Goal: Task Accomplishment & Management: Use online tool/utility

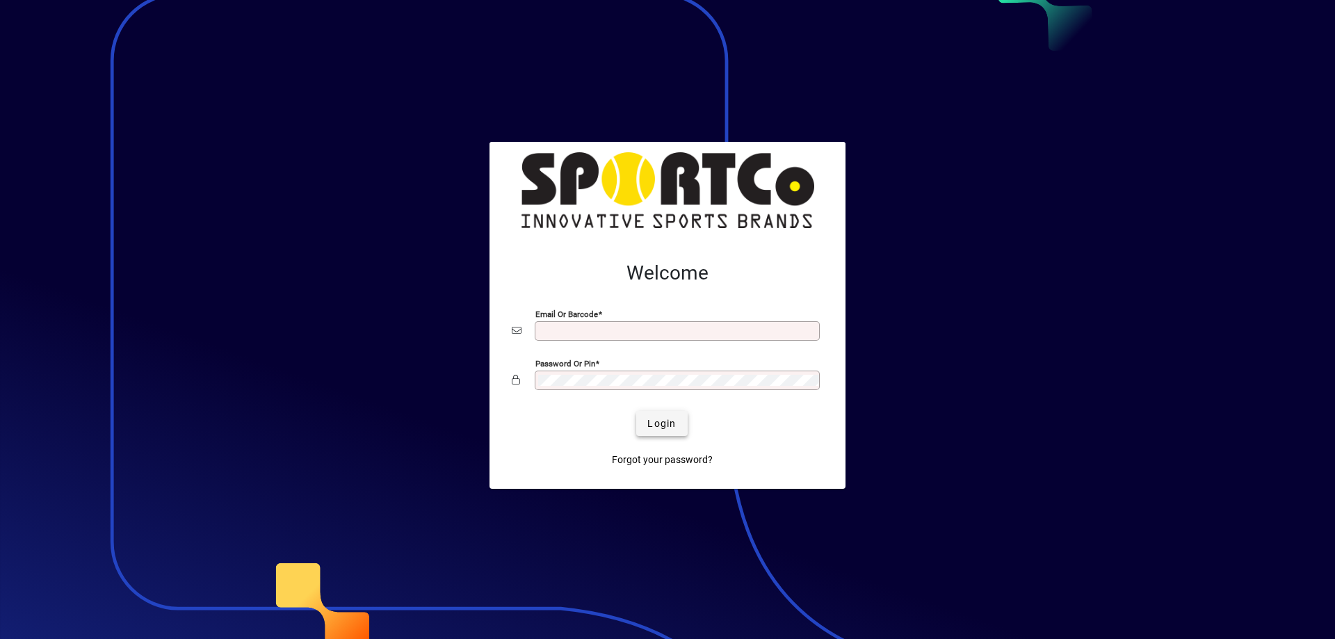
type input "**********"
drag, startPoint x: 666, startPoint y: 423, endPoint x: 668, endPoint y: 416, distance: 7.3
click at [666, 421] on span "Login" at bounding box center [661, 423] width 29 height 15
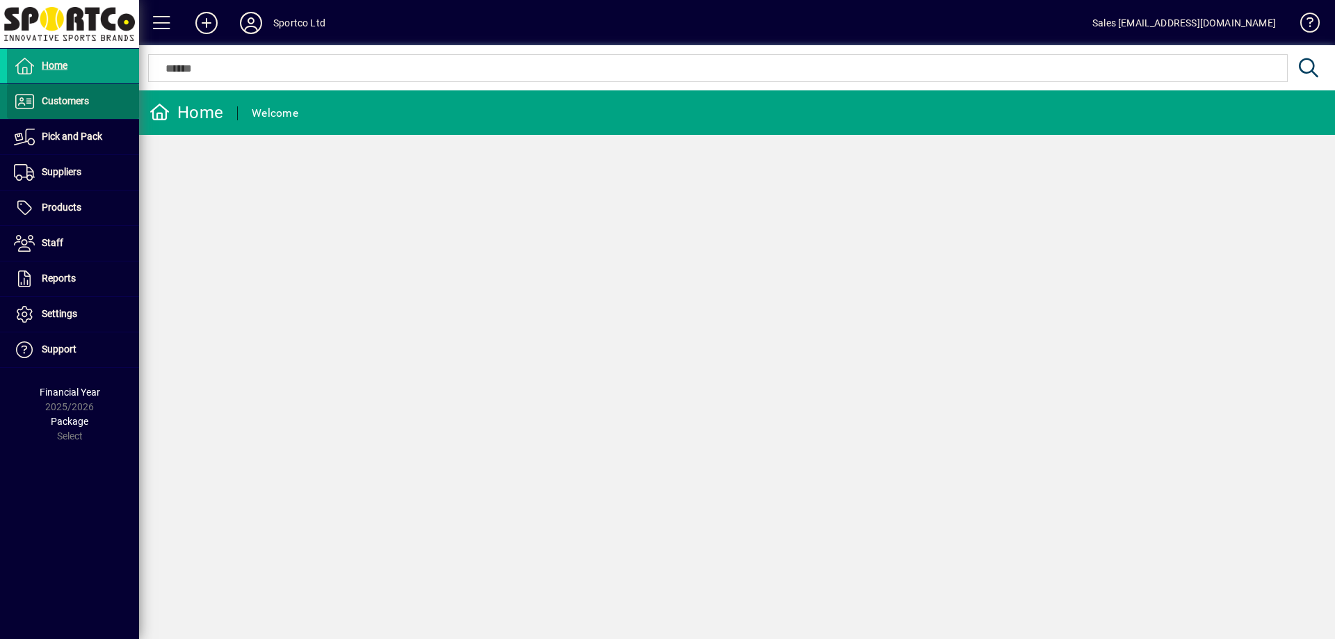
click at [79, 99] on span "Customers" at bounding box center [65, 100] width 47 height 11
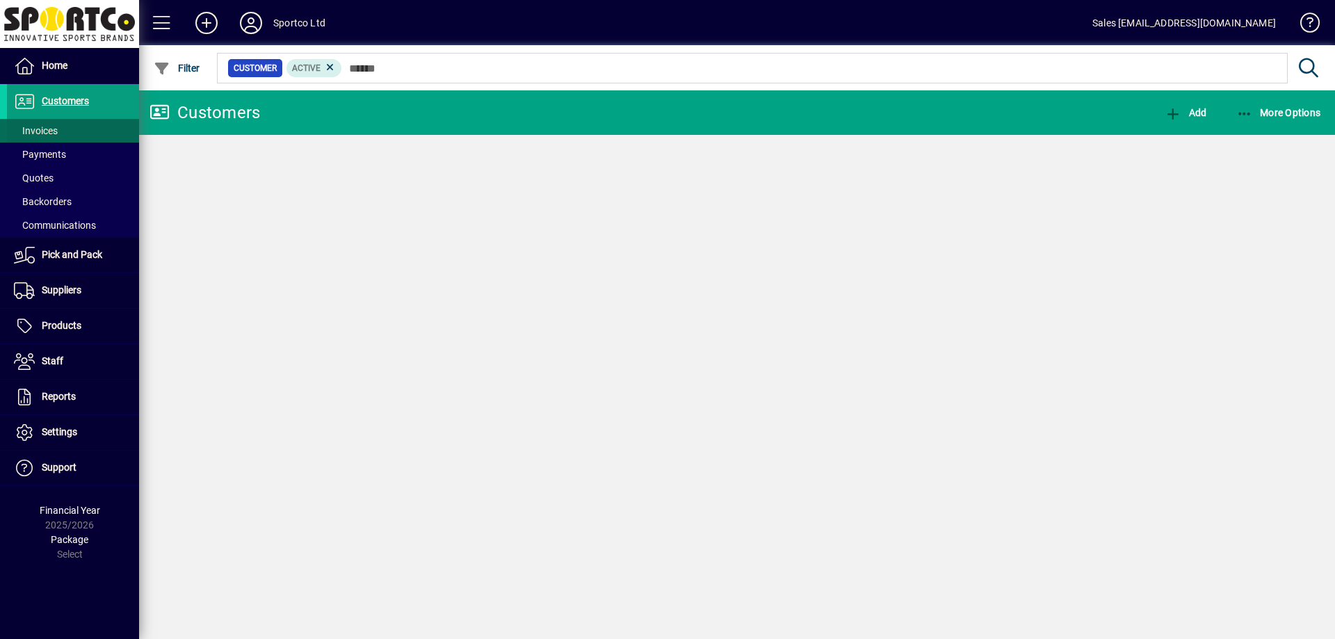
click at [47, 131] on span "Invoices" at bounding box center [36, 130] width 44 height 11
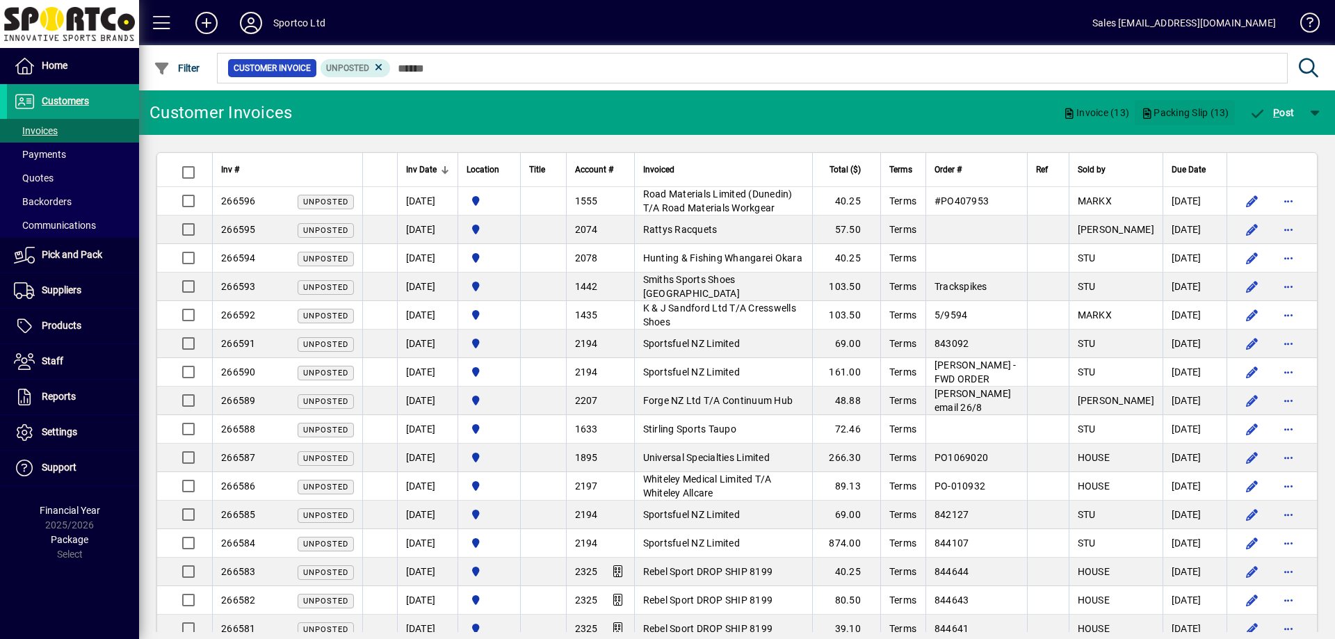
click at [1180, 114] on span "Packing Slip (13)" at bounding box center [1184, 112] width 89 height 22
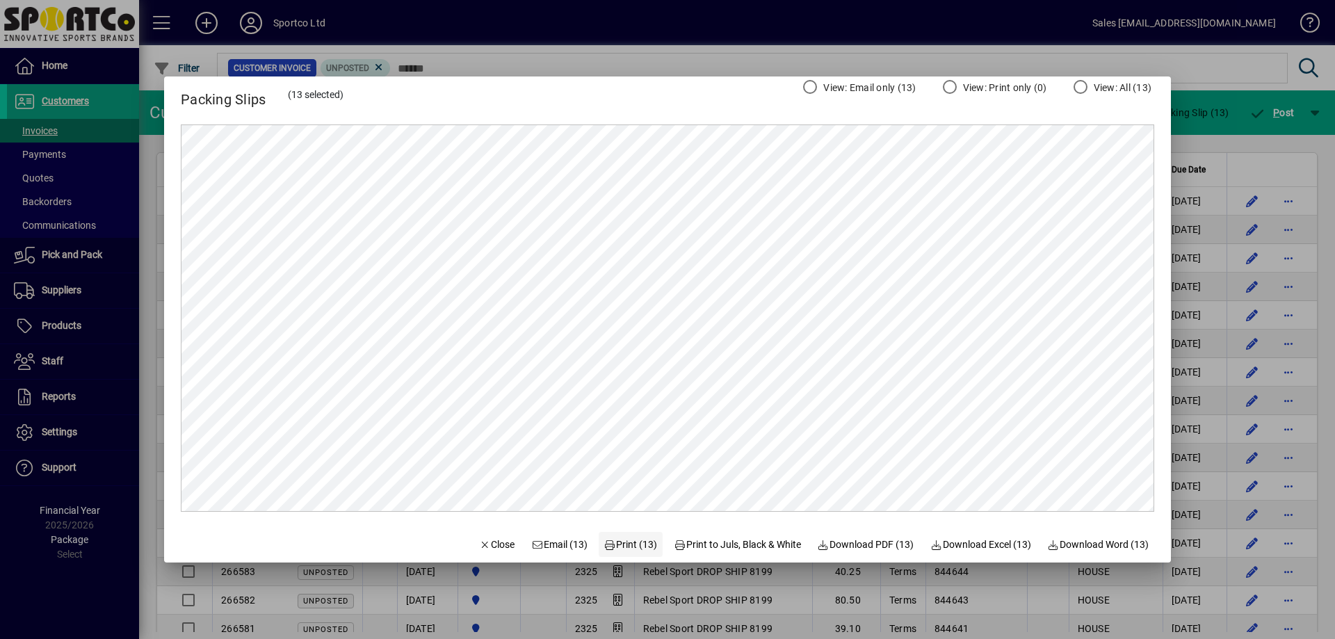
click at [615, 542] on span "Print (13)" at bounding box center [631, 544] width 54 height 15
click at [481, 544] on span "Close" at bounding box center [497, 544] width 36 height 15
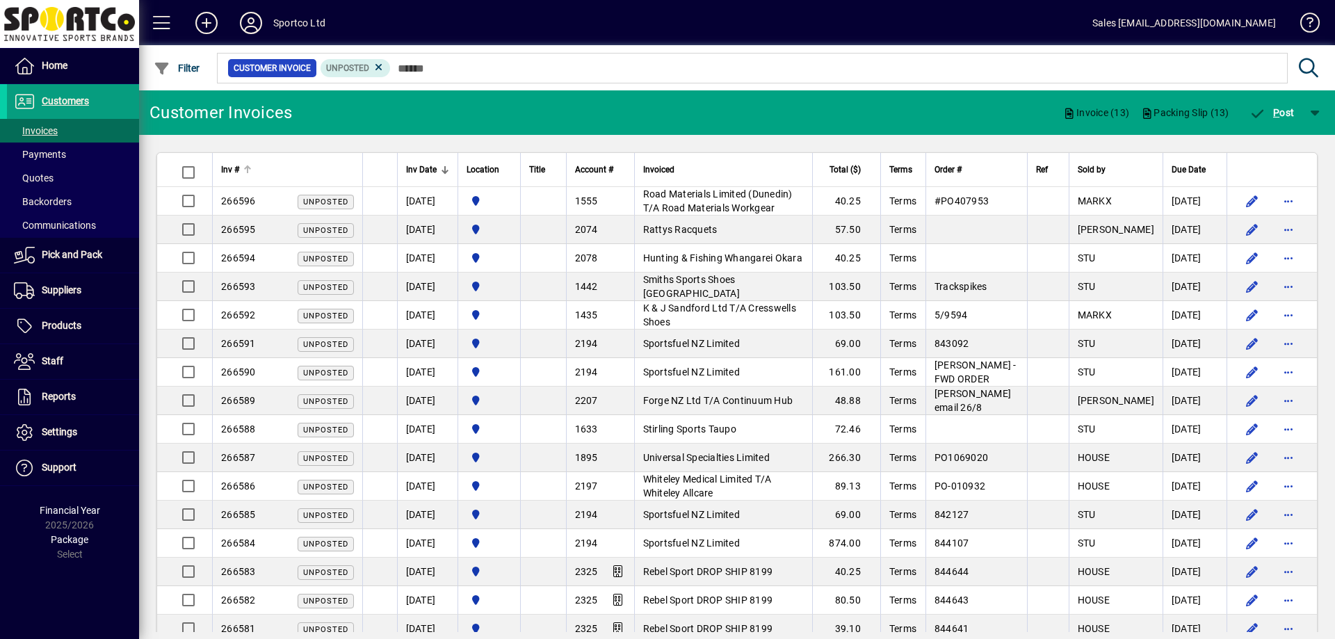
click at [307, 160] on th "Inv #" at bounding box center [287, 170] width 150 height 34
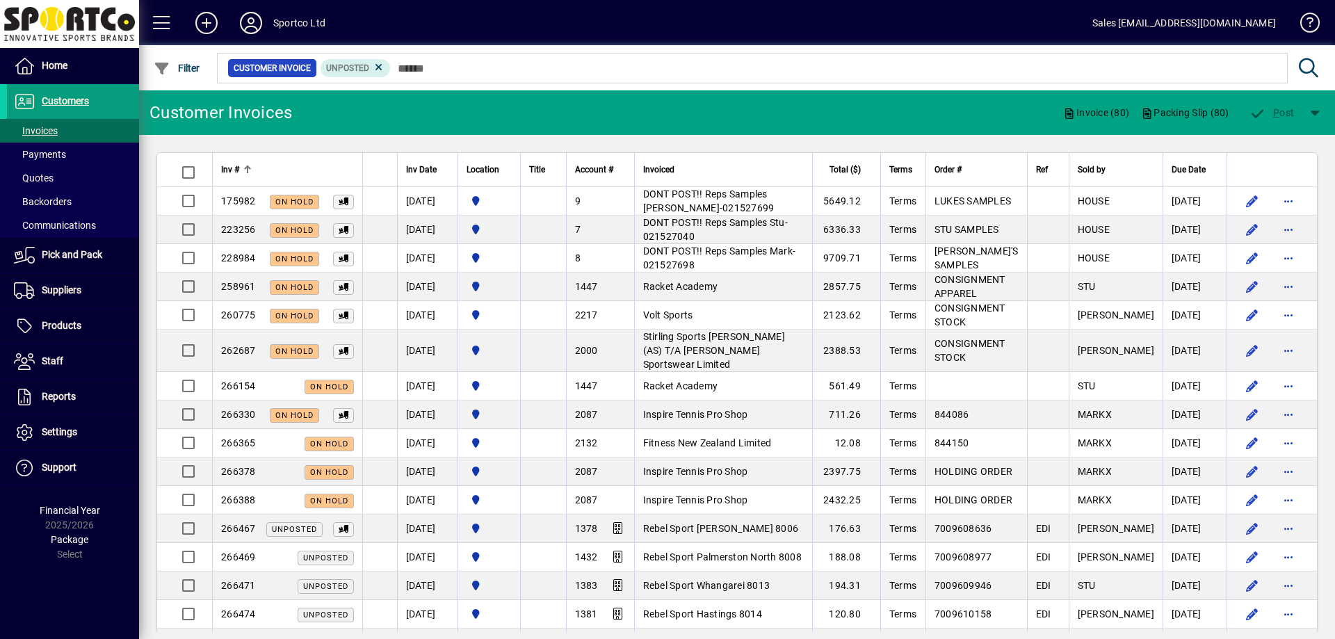
click at [250, 168] on div at bounding box center [249, 167] width 4 height 4
